Goal: Information Seeking & Learning: Check status

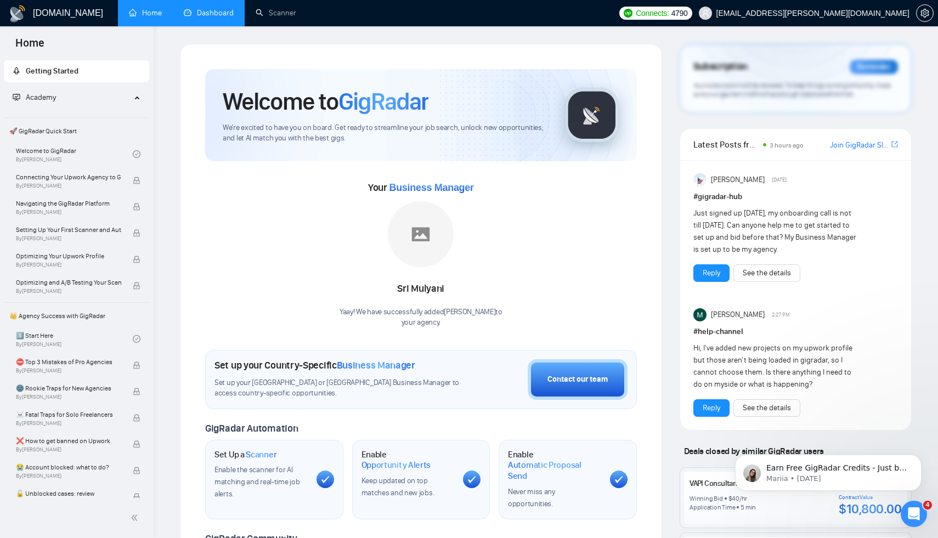
click at [198, 26] on li "Dashboard" at bounding box center [209, 13] width 72 height 26
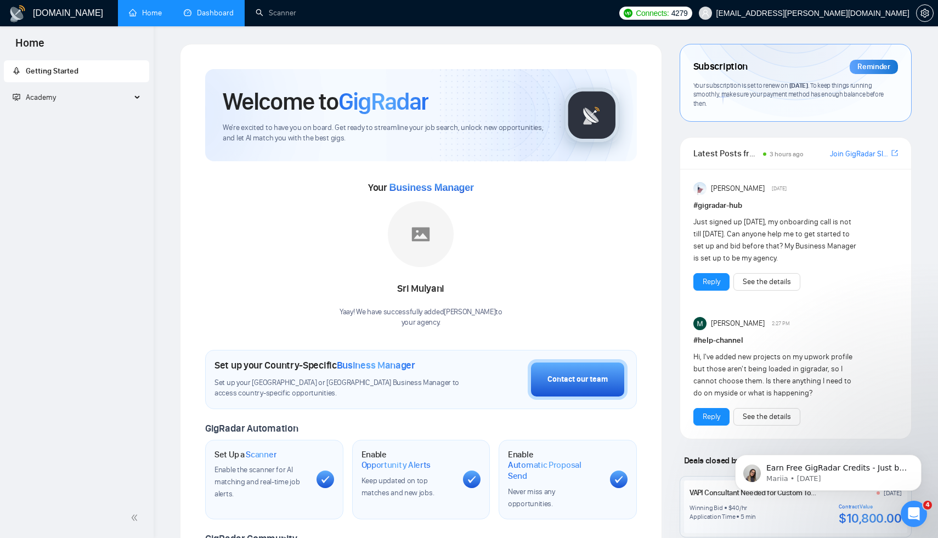
click at [217, 12] on link "Dashboard" at bounding box center [209, 12] width 50 height 9
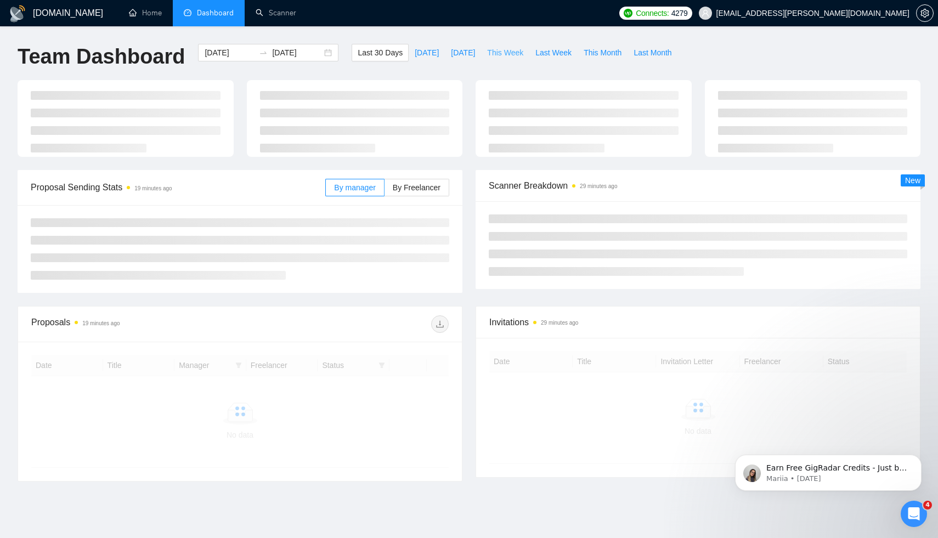
click at [520, 53] on span "This Week" at bounding box center [505, 53] width 36 height 12
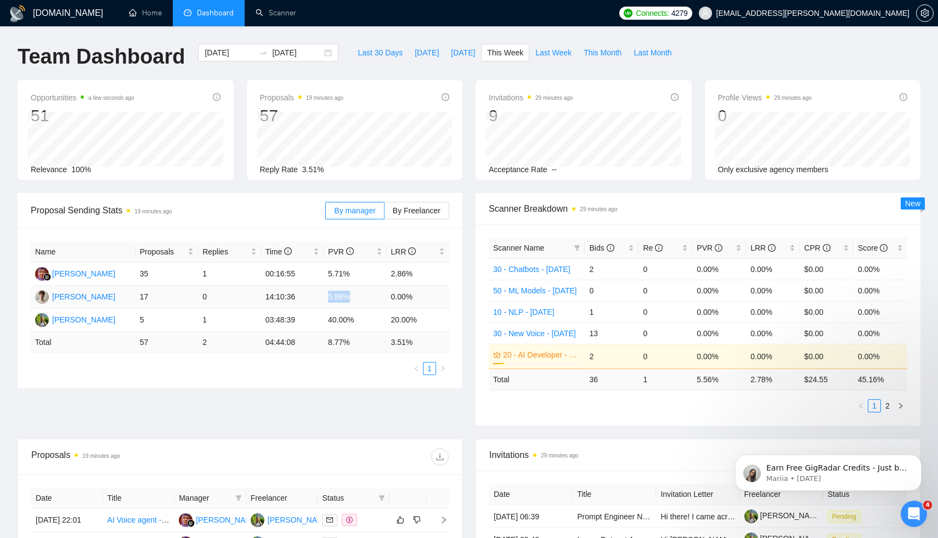
drag, startPoint x: 412, startPoint y: 290, endPoint x: 313, endPoint y: 296, distance: 99.5
click at [313, 296] on tr "[PERSON_NAME] 17 0 14:10:36 5.88% 0.00%" at bounding box center [240, 297] width 419 height 23
click at [560, 47] on span "Last Week" at bounding box center [553, 53] width 36 height 12
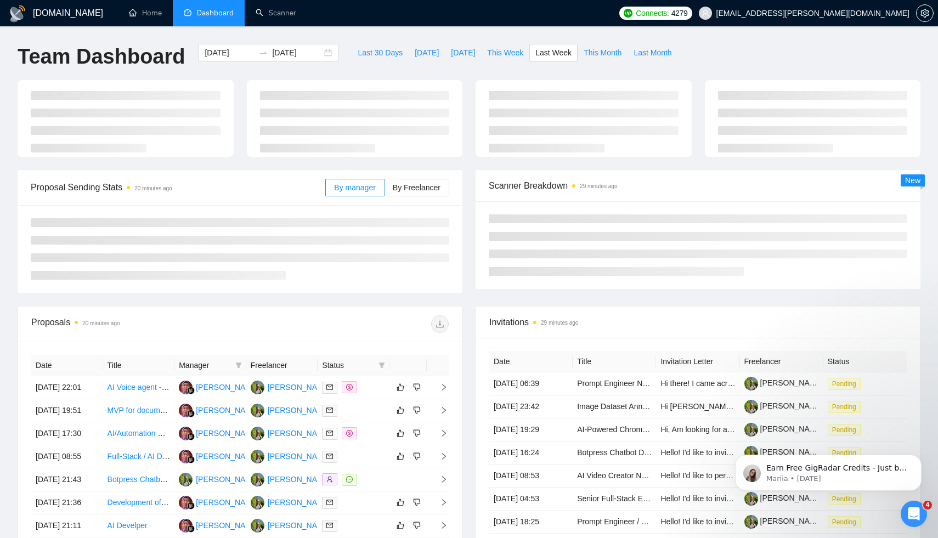
type input "[DATE]"
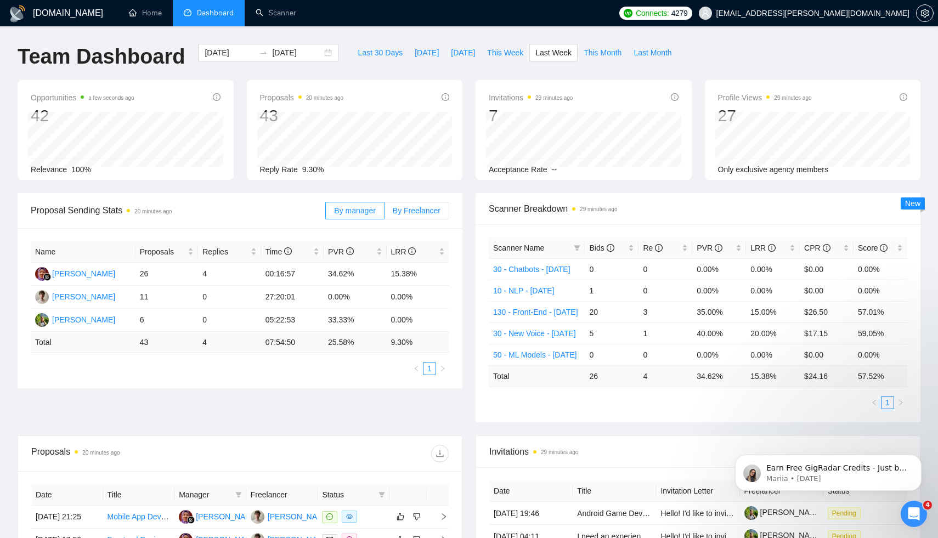
click at [434, 207] on span "By Freelancer" at bounding box center [417, 210] width 48 height 9
click at [385, 213] on input "By Freelancer" at bounding box center [385, 213] width 0 height 0
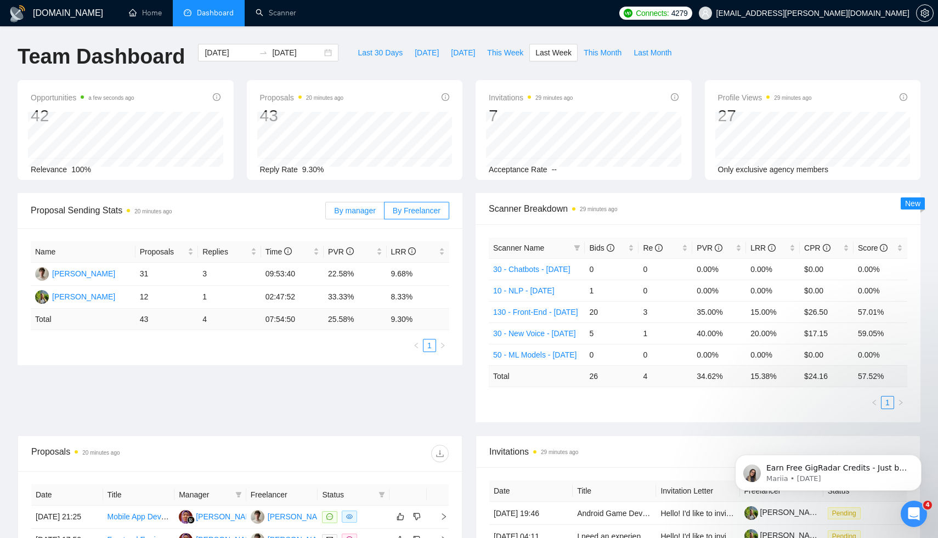
click at [358, 214] on span "By manager" at bounding box center [354, 210] width 41 height 9
click at [326, 213] on input "By manager" at bounding box center [326, 213] width 0 height 0
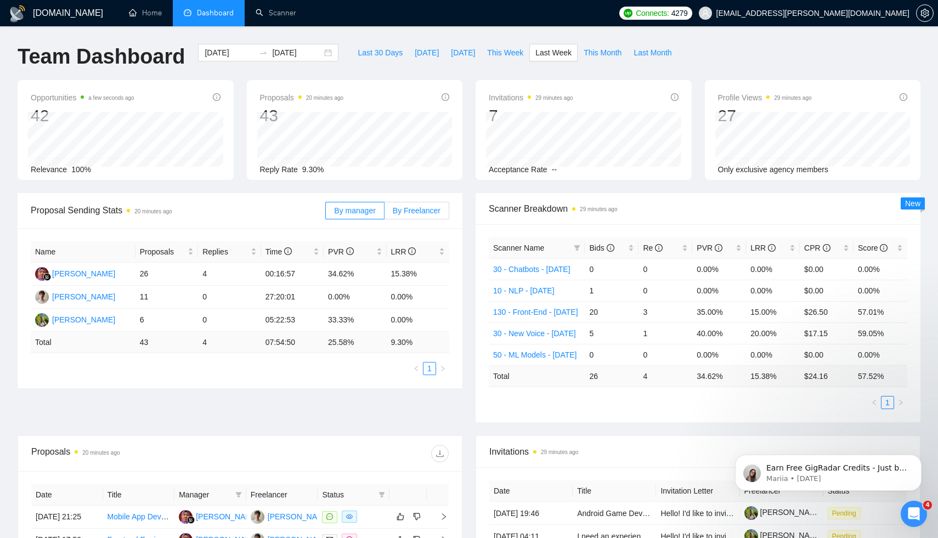
click at [430, 216] on label "By Freelancer" at bounding box center [417, 211] width 65 height 18
click at [385, 213] on input "By Freelancer" at bounding box center [385, 213] width 0 height 0
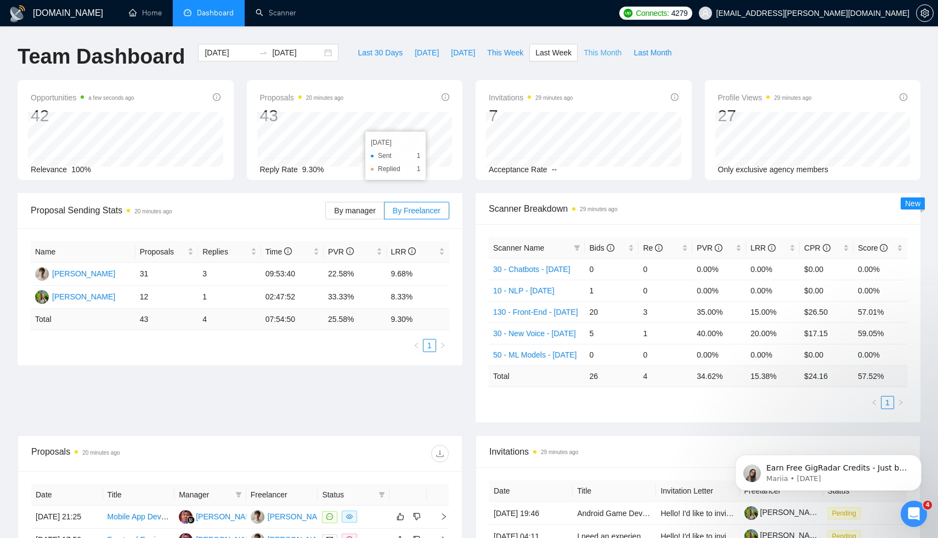
click at [607, 49] on span "This Month" at bounding box center [603, 53] width 38 height 12
type input "[DATE]"
